Goal: Navigation & Orientation: Find specific page/section

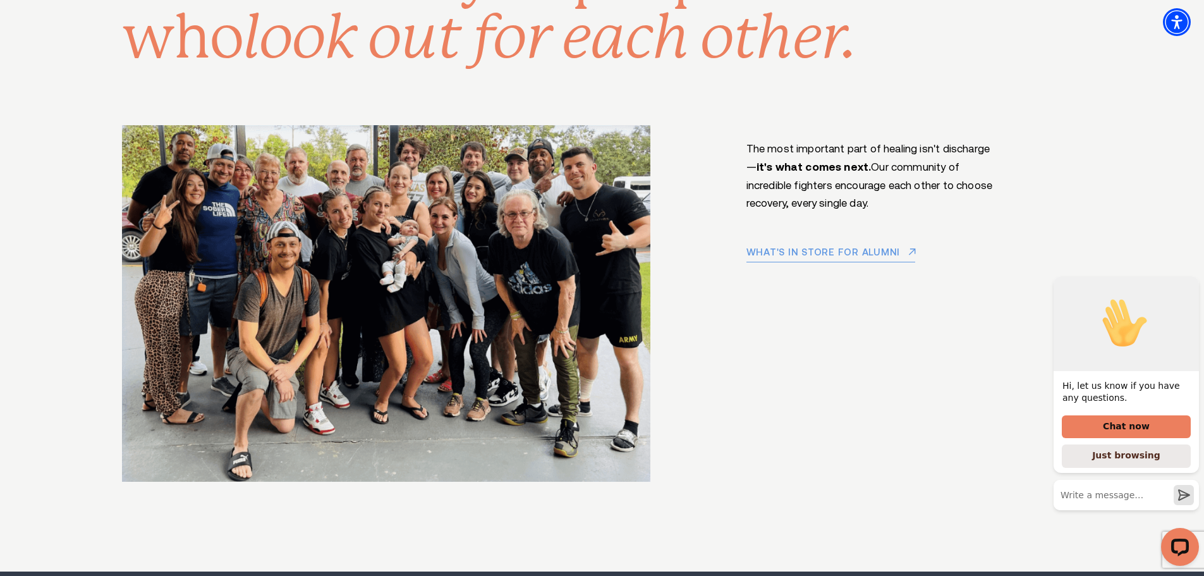
scroll to position [8846, 0]
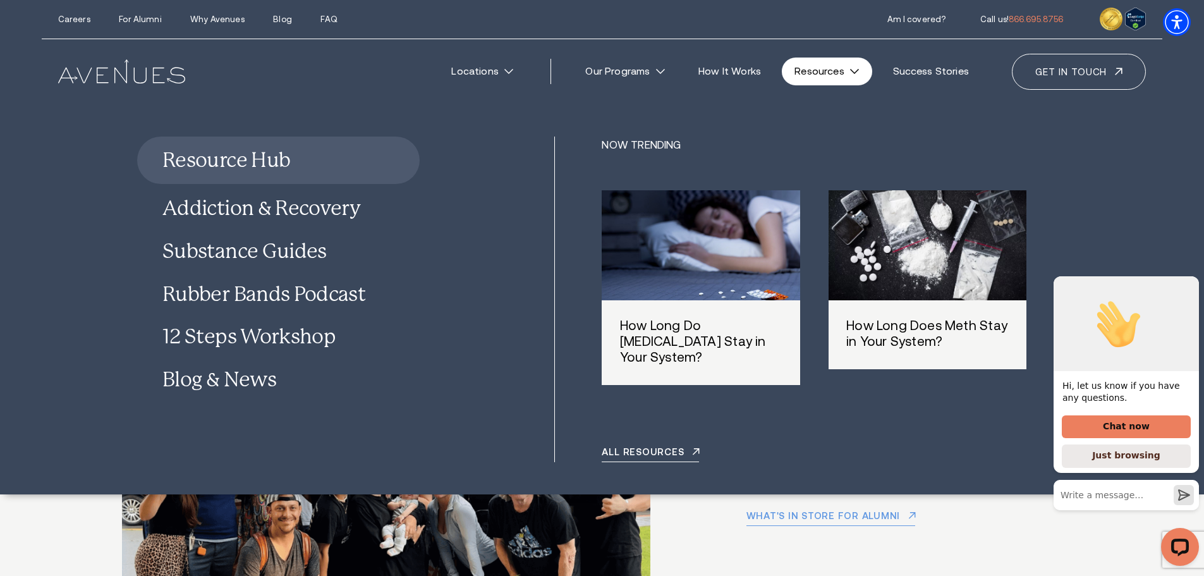
click at [902, 241] on div at bounding box center [927, 245] width 218 height 121
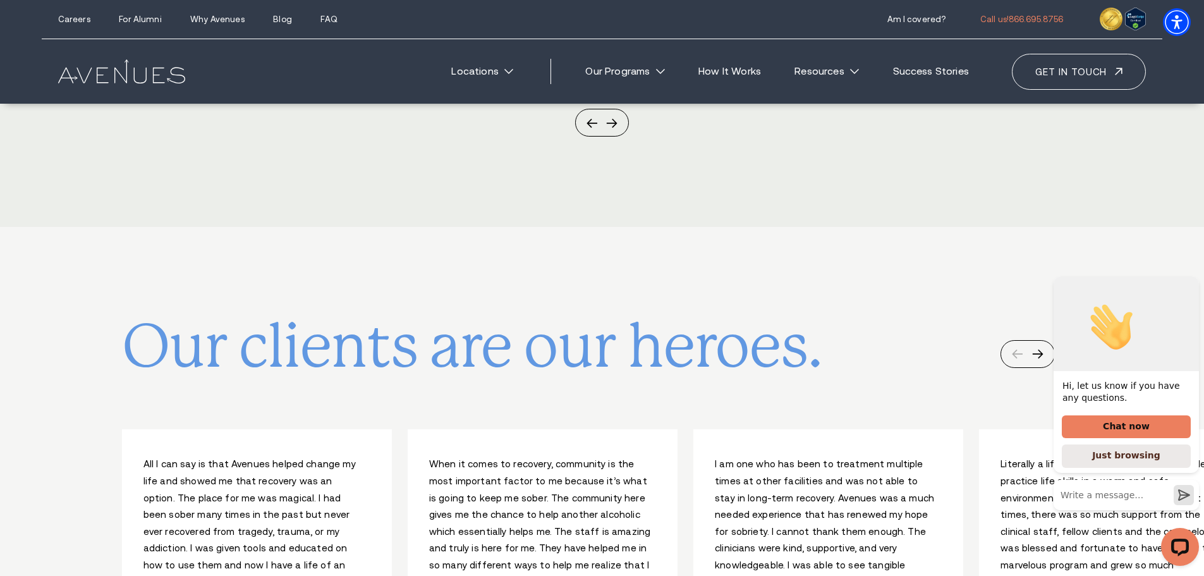
scroll to position [5687, 0]
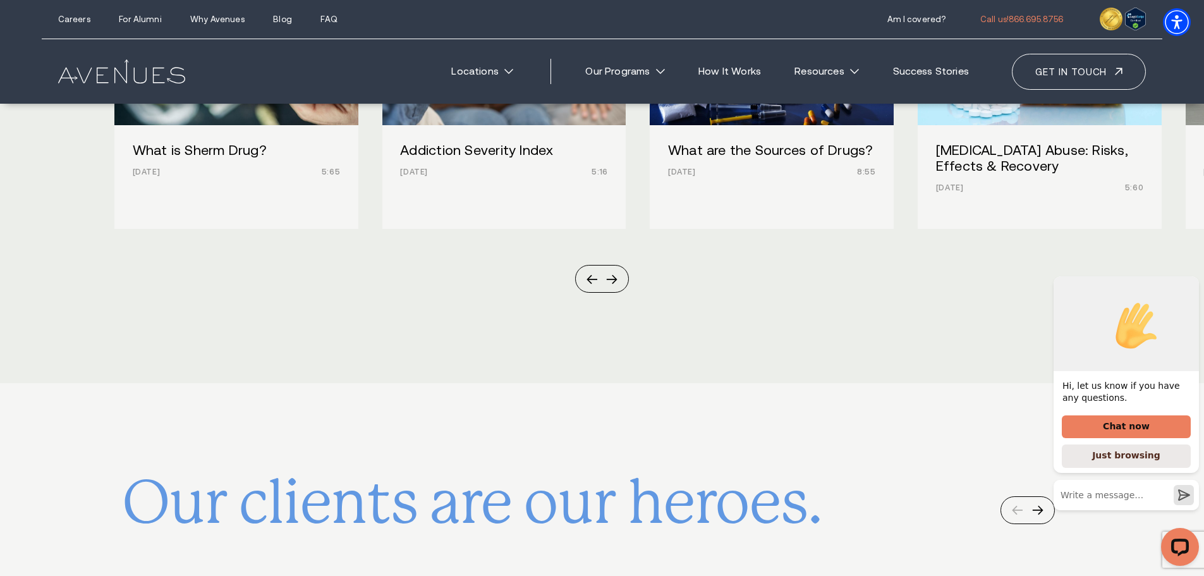
click at [130, 90] on div "Locations [US_STATE] ." at bounding box center [602, 71] width 1120 height 65
click at [130, 79] on img at bounding box center [121, 71] width 127 height 24
